Goal: Check status: Check status

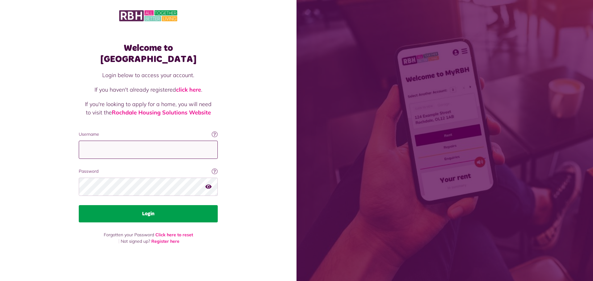
type input "**********"
click at [160, 210] on button "Login" at bounding box center [148, 213] width 139 height 17
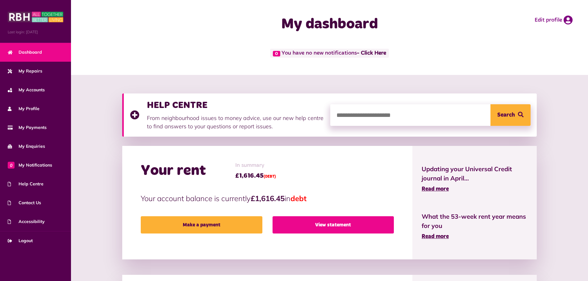
click at [329, 223] on link "View statement" at bounding box center [333, 224] width 121 height 17
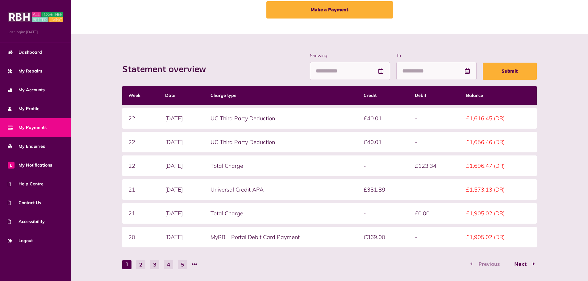
scroll to position [62, 0]
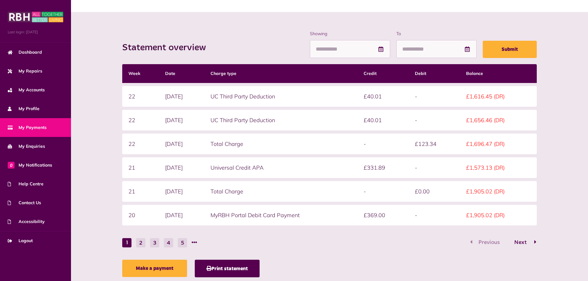
click at [522, 243] on span "Next" at bounding box center [521, 243] width 22 height 6
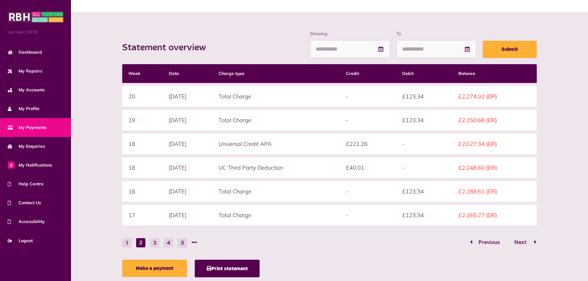
click at [528, 240] on span "Next" at bounding box center [521, 243] width 22 height 6
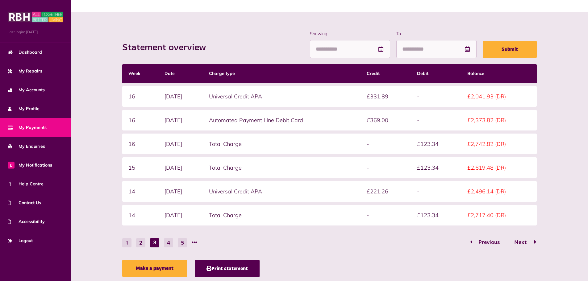
click at [529, 243] on span "Next" at bounding box center [521, 243] width 22 height 6
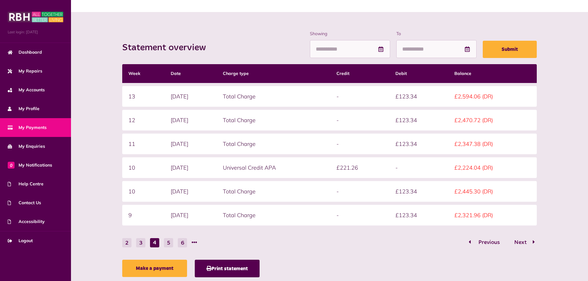
click at [489, 240] on span "Previous" at bounding box center [489, 243] width 31 height 6
